Goal: Task Accomplishment & Management: Manage account settings

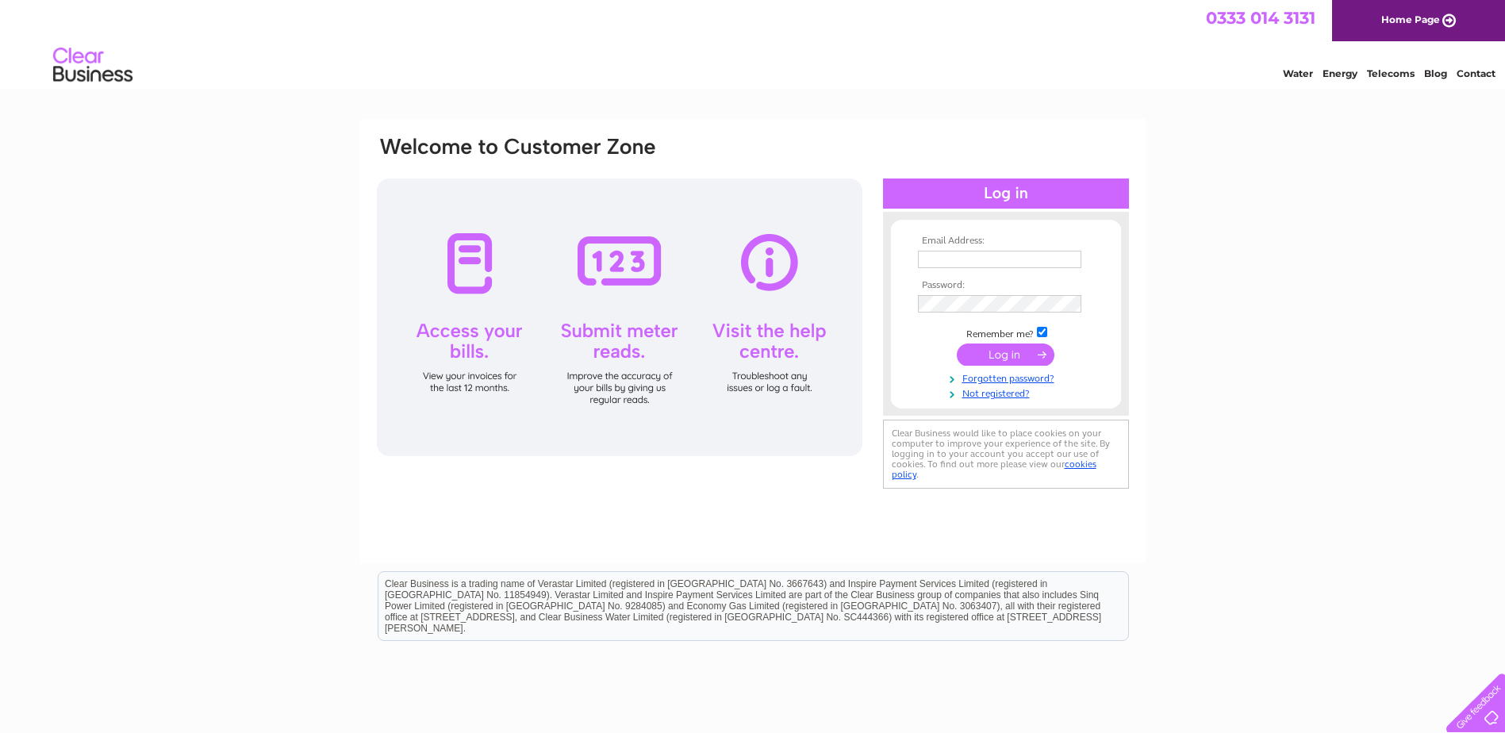
click at [991, 260] on input "text" at bounding box center [999, 259] width 163 height 17
type input "[EMAIL_ADDRESS][DOMAIN_NAME]"
click at [1013, 349] on input "submit" at bounding box center [1006, 355] width 98 height 22
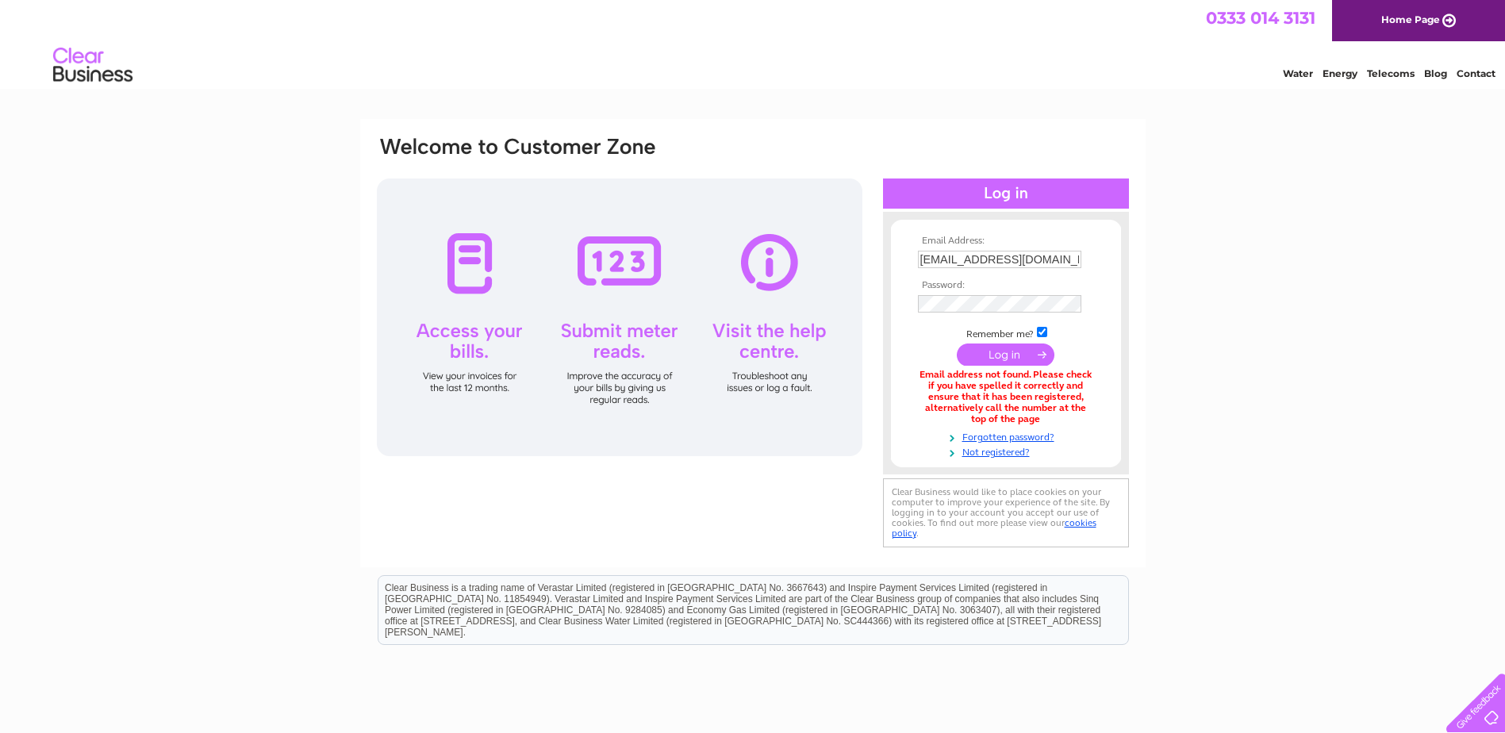
click at [985, 355] on input "submit" at bounding box center [1006, 355] width 98 height 22
drag, startPoint x: 1008, startPoint y: 263, endPoint x: 1058, endPoint y: 263, distance: 50.8
click at [1008, 263] on input "[EMAIL_ADDRESS][DOMAIN_NAME]" at bounding box center [1000, 260] width 165 height 19
click at [1342, 342] on div "Email Address: [EMAIL_ADDRESS][DOMAIN_NAME] Password: Forgotten password?" at bounding box center [752, 479] width 1505 height 721
